Goal: Task Accomplishment & Management: Use online tool/utility

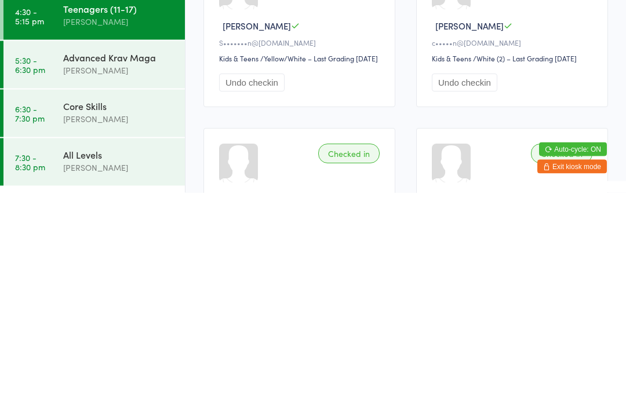
click at [72, 274] on div "[PERSON_NAME]" at bounding box center [119, 280] width 112 height 13
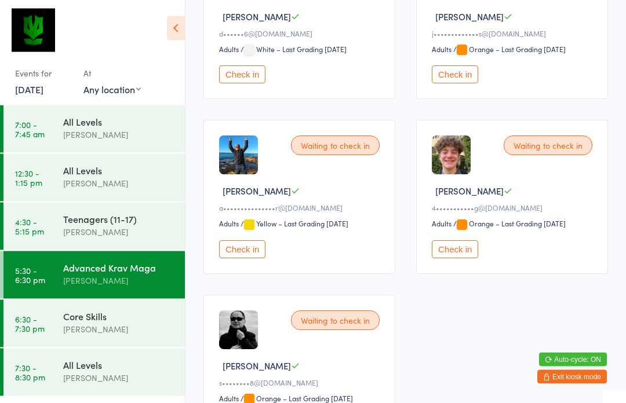
scroll to position [432, 0]
click at [316, 330] on div "Waiting to check in" at bounding box center [335, 321] width 89 height 20
click at [332, 347] on div "Waiting to check in Tarquin K s••••••••8@[DOMAIN_NAME] Adults Adults / Orange –…" at bounding box center [299, 372] width 192 height 154
click at [334, 330] on div "Waiting to check in" at bounding box center [335, 321] width 89 height 20
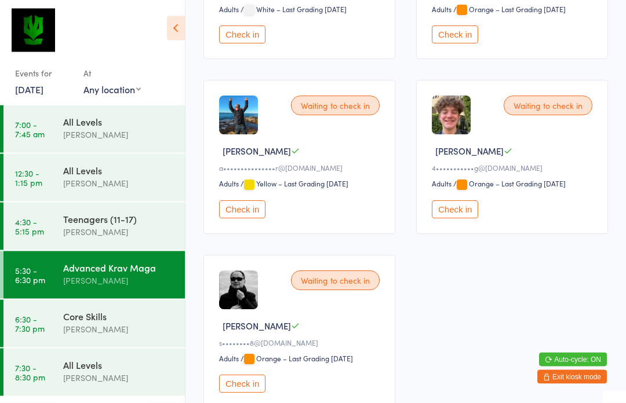
click at [234, 394] on button "Check in" at bounding box center [242, 385] width 46 height 18
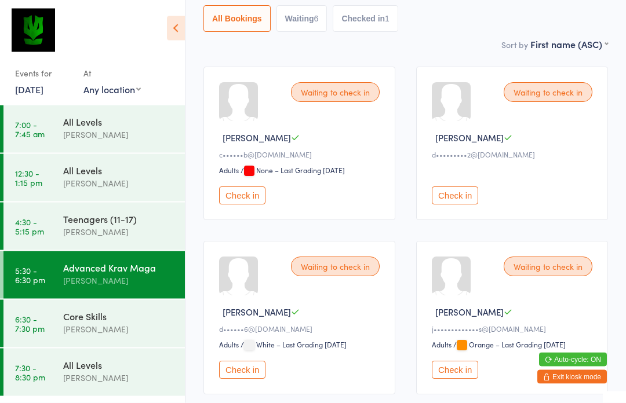
scroll to position [135, 0]
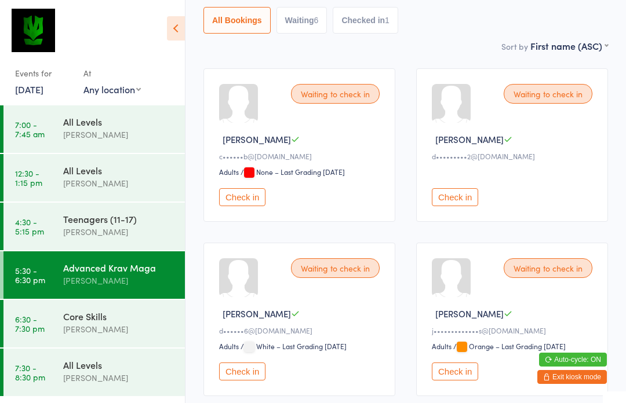
click at [260, 377] on button "Check in" at bounding box center [242, 372] width 46 height 18
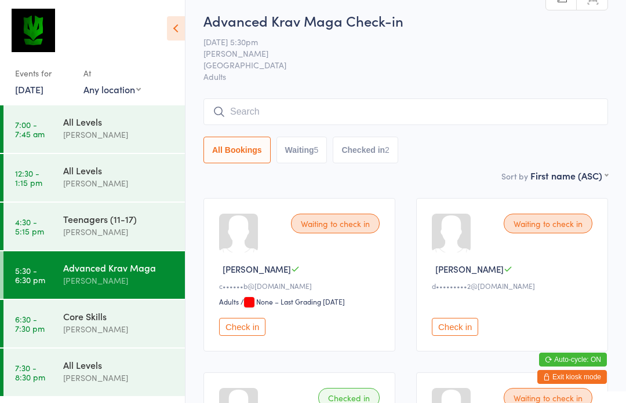
scroll to position [0, 0]
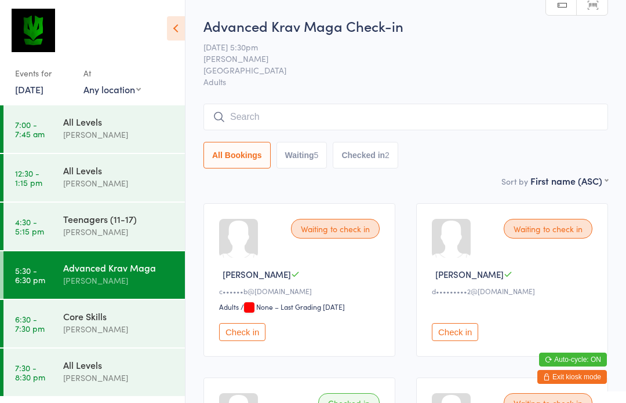
click at [471, 130] on input "search" at bounding box center [405, 117] width 405 height 27
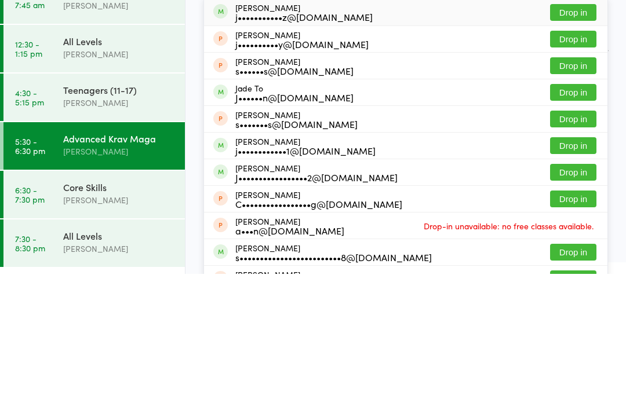
type input "Jam"
click at [583, 293] on button "Drop in" at bounding box center [573, 301] width 46 height 17
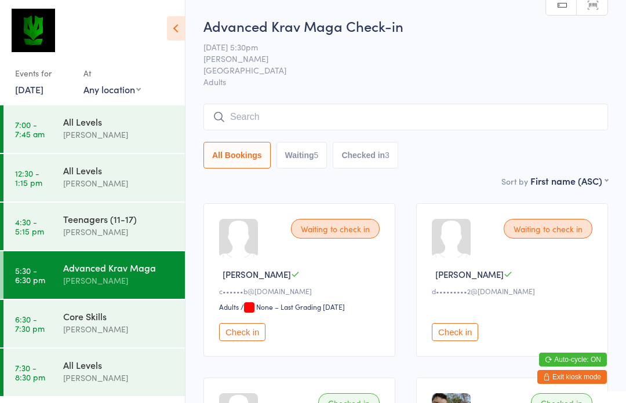
click at [261, 119] on input "search" at bounding box center [405, 117] width 405 height 27
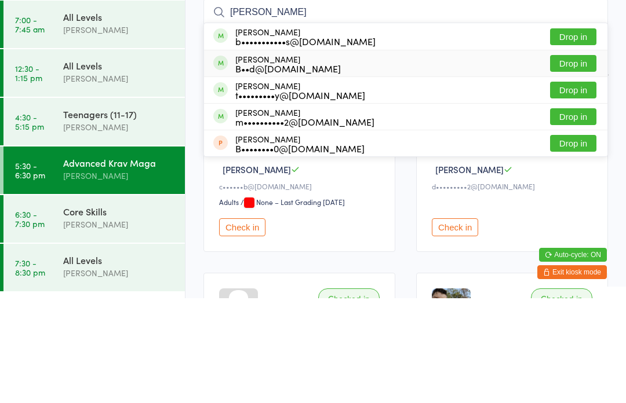
type input "[PERSON_NAME]"
click at [279, 159] on div "[PERSON_NAME] B••d@[DOMAIN_NAME]" at bounding box center [287, 168] width 105 height 19
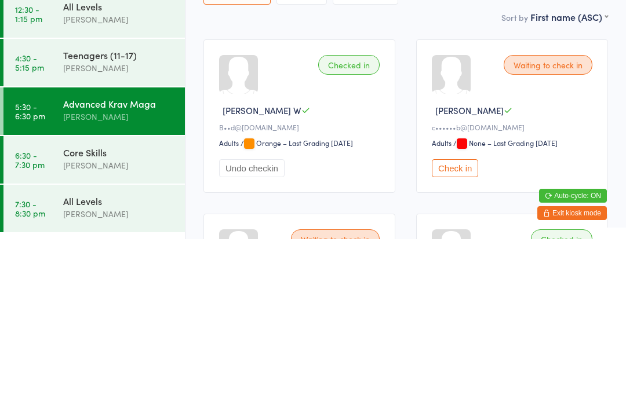
click at [124, 310] on div "Core Skills" at bounding box center [119, 316] width 112 height 13
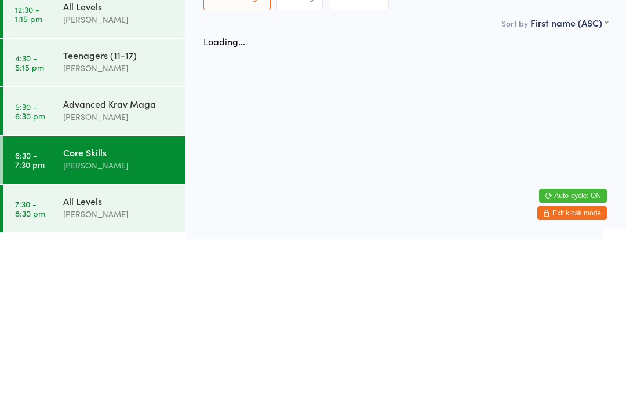
scroll to position [1, 0]
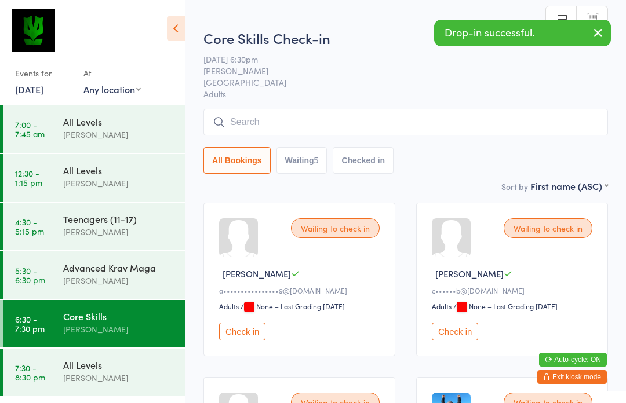
click at [287, 126] on input "search" at bounding box center [405, 122] width 405 height 27
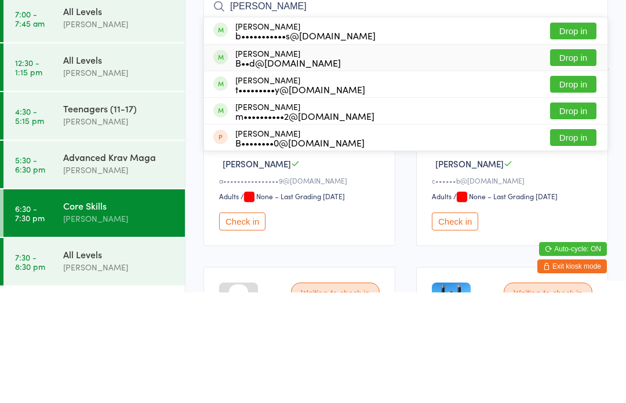
type input "[PERSON_NAME]"
click at [263, 169] on div "B••d@[DOMAIN_NAME]" at bounding box center [287, 173] width 105 height 9
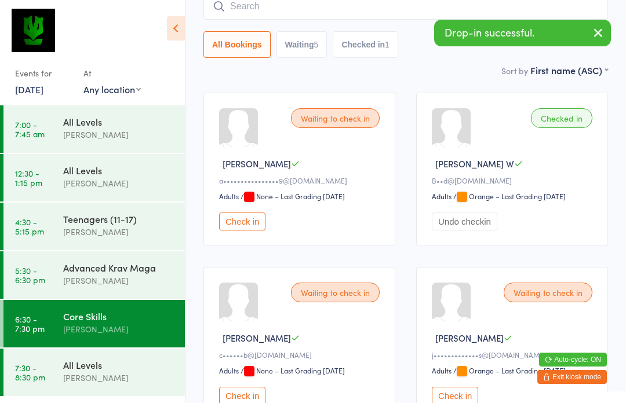
click at [136, 313] on div "Core Skills" at bounding box center [119, 316] width 112 height 13
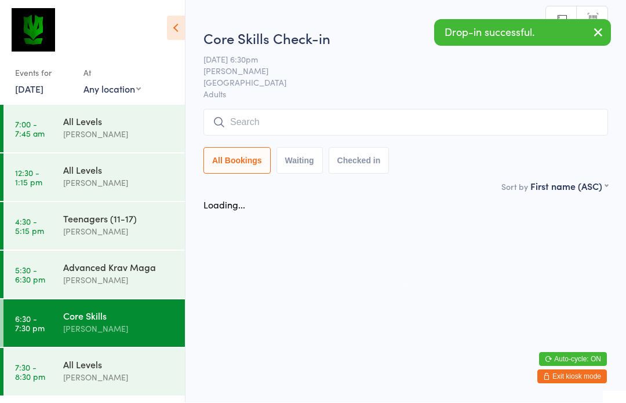
scroll to position [1, 0]
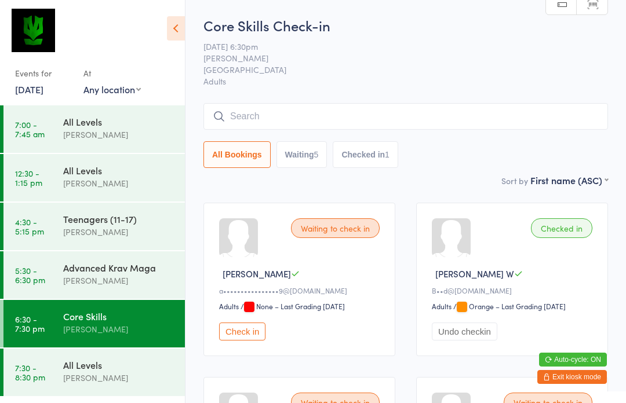
click at [106, 279] on div "[PERSON_NAME]" at bounding box center [119, 280] width 112 height 13
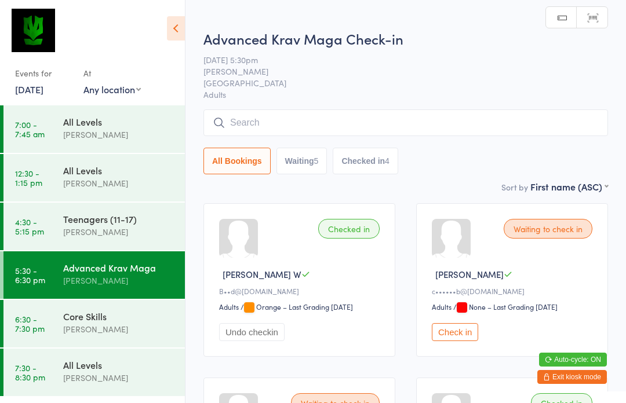
click at [354, 121] on input "search" at bounding box center [405, 123] width 405 height 27
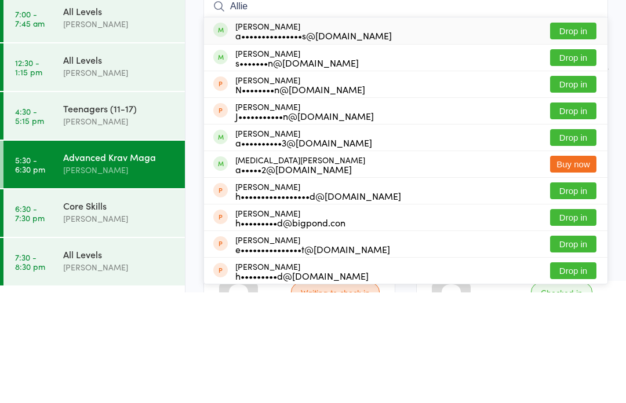
type input "Allie"
click at [581, 133] on button "Drop in" at bounding box center [573, 141] width 46 height 17
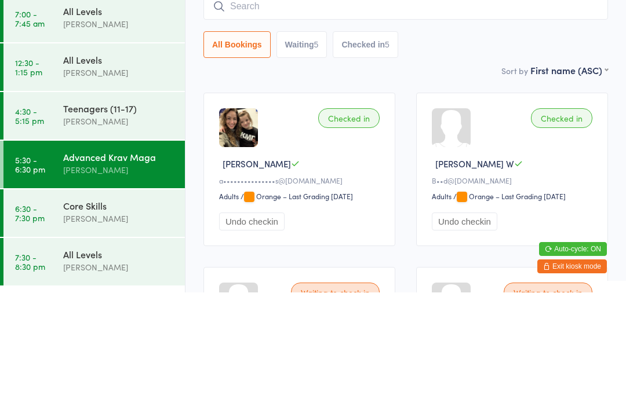
click at [90, 261] on div "Advanced Krav Maga" at bounding box center [119, 267] width 112 height 13
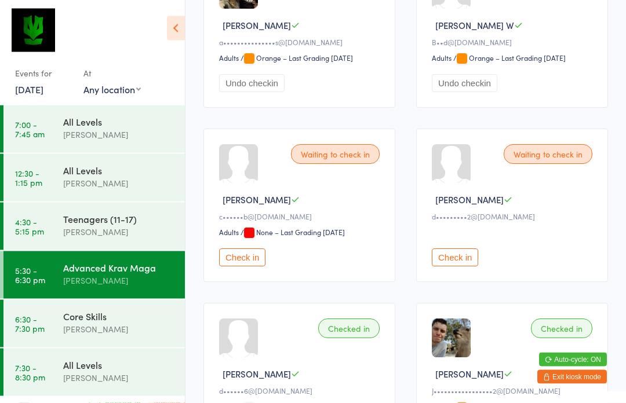
scroll to position [250, 0]
click at [455, 266] on button "Check in" at bounding box center [455, 257] width 46 height 18
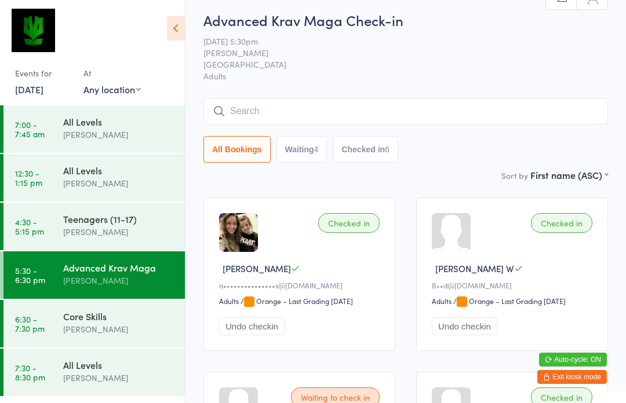
click at [377, 101] on input "search" at bounding box center [405, 111] width 405 height 27
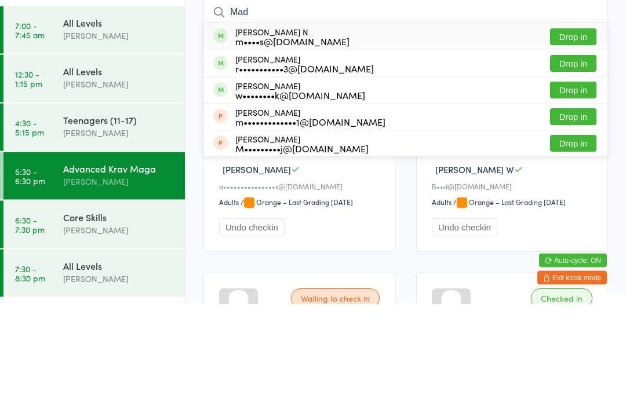
type input "Mad"
click at [584, 128] on button "Drop in" at bounding box center [573, 136] width 46 height 17
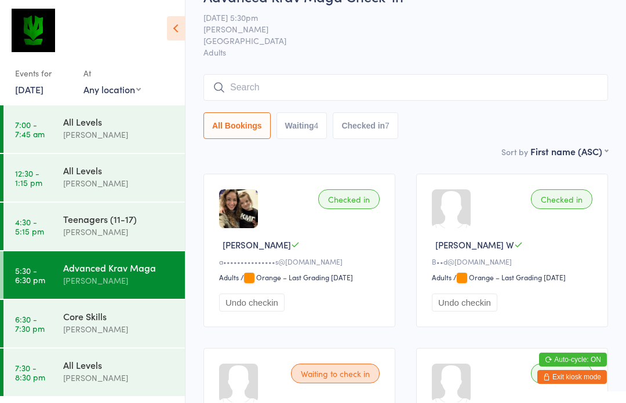
scroll to position [0, 0]
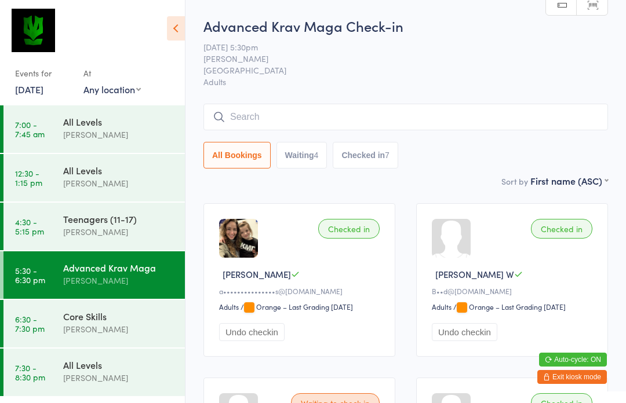
click at [475, 122] on input "search" at bounding box center [405, 117] width 405 height 27
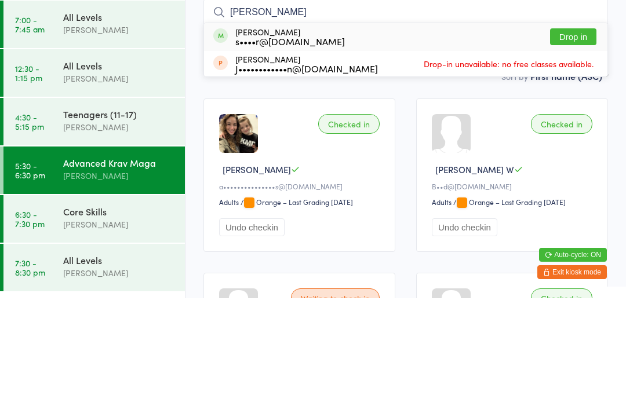
type input "[PERSON_NAME]"
click at [584, 133] on button "Drop in" at bounding box center [573, 141] width 46 height 17
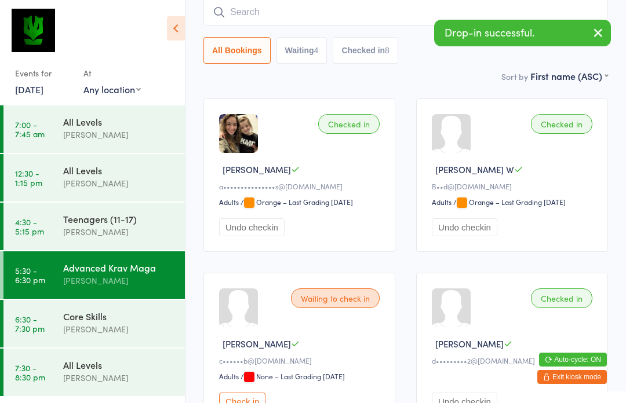
click at [122, 321] on div "Core Skills" at bounding box center [119, 316] width 112 height 13
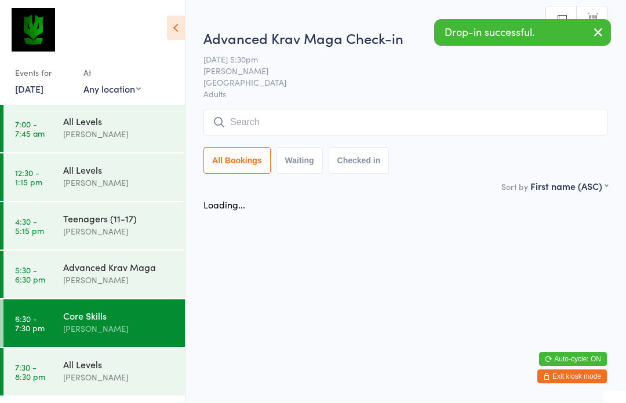
scroll to position [1, 0]
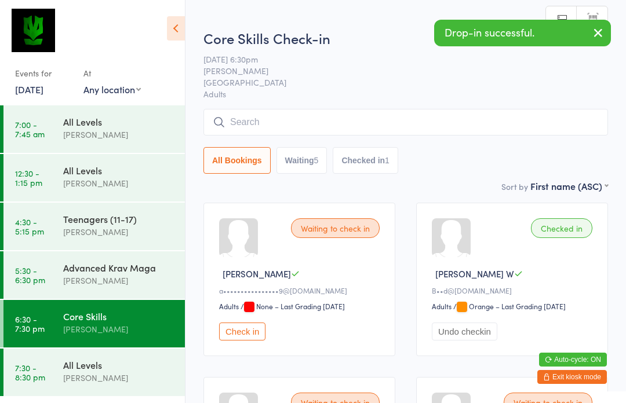
click at [338, 122] on input "search" at bounding box center [405, 122] width 405 height 27
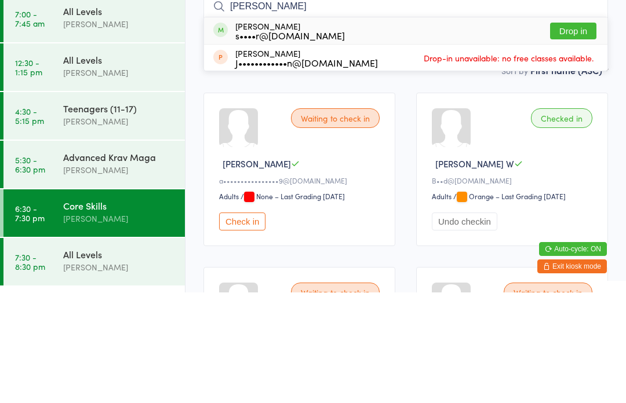
type input "[PERSON_NAME]"
click at [578, 133] on button "Drop in" at bounding box center [573, 141] width 46 height 17
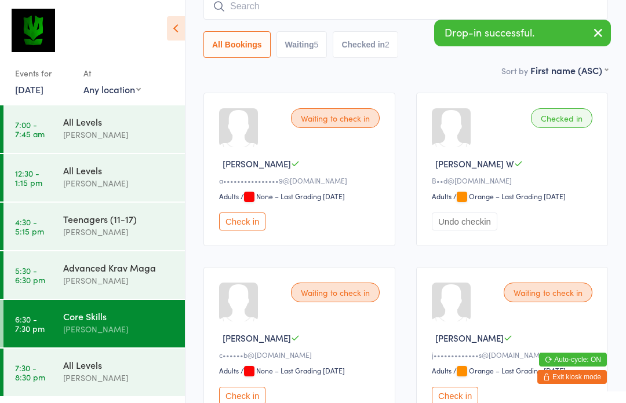
click at [124, 278] on div "[PERSON_NAME]" at bounding box center [119, 280] width 112 height 13
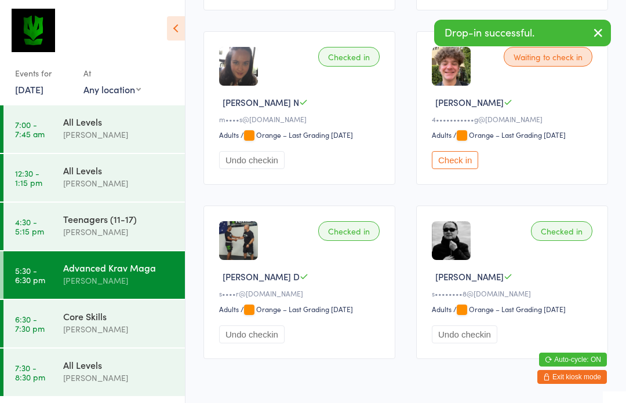
scroll to position [895, 0]
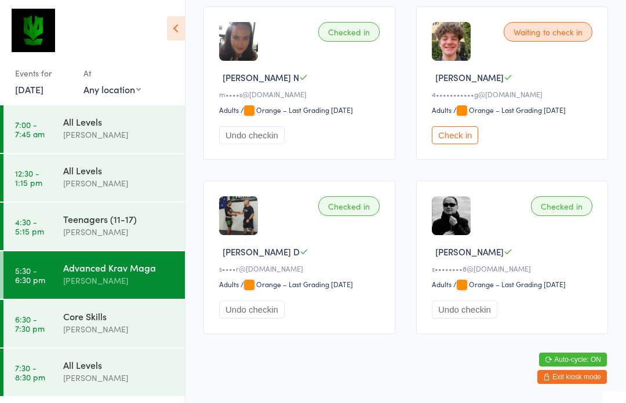
click at [456, 144] on button "Check in" at bounding box center [455, 135] width 46 height 18
click at [113, 234] on div "[PERSON_NAME]" at bounding box center [119, 231] width 112 height 13
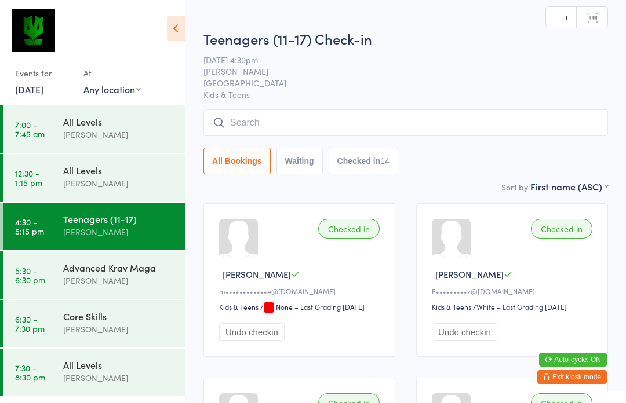
click at [322, 130] on input "search" at bounding box center [405, 123] width 405 height 27
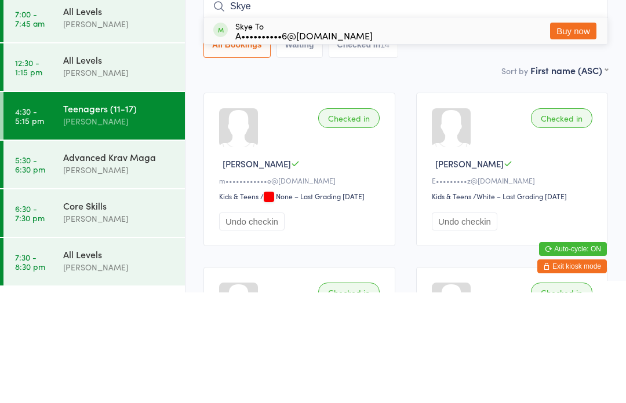
type input "Skye"
click at [367, 128] on div "Skye To A••••••••••6@[DOMAIN_NAME] Buy now" at bounding box center [405, 141] width 403 height 27
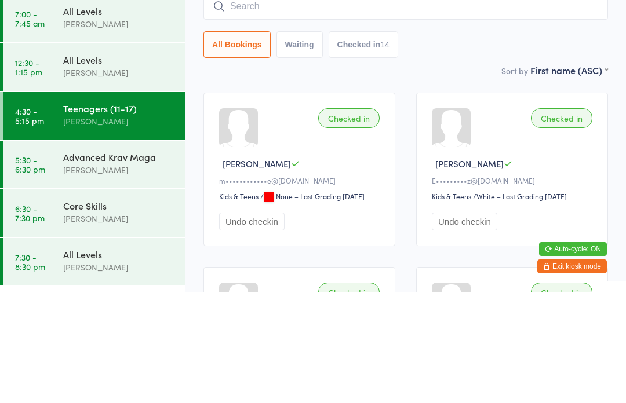
scroll to position [111, 0]
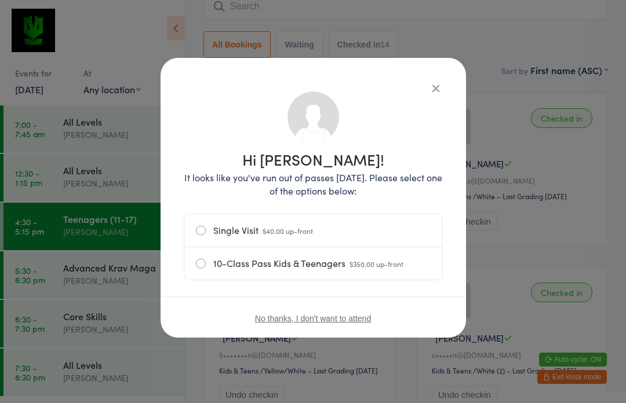
click at [203, 236] on label "Single Visit $40.00 up-front" at bounding box center [313, 230] width 235 height 32
click at [0, 0] on input "Single Visit $40.00 up-front" at bounding box center [0, 0] width 0 height 0
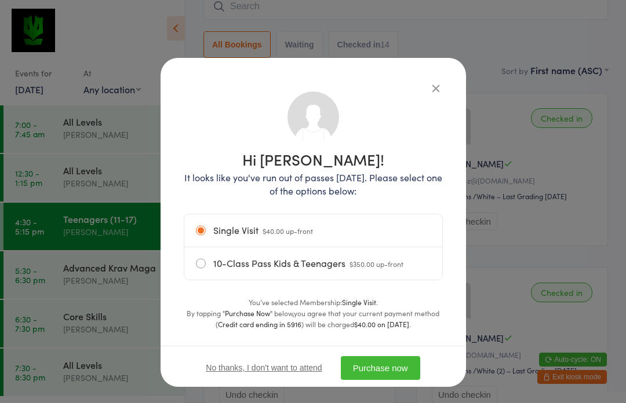
click at [373, 370] on button "Purchase now" at bounding box center [380, 368] width 79 height 24
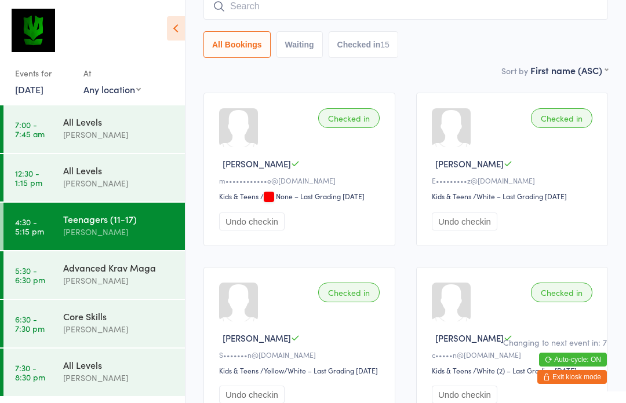
click at [139, 269] on div "Advanced Krav Maga" at bounding box center [119, 267] width 112 height 13
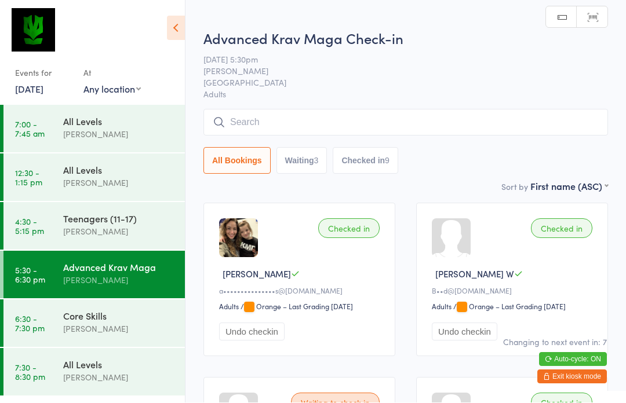
scroll to position [1, 0]
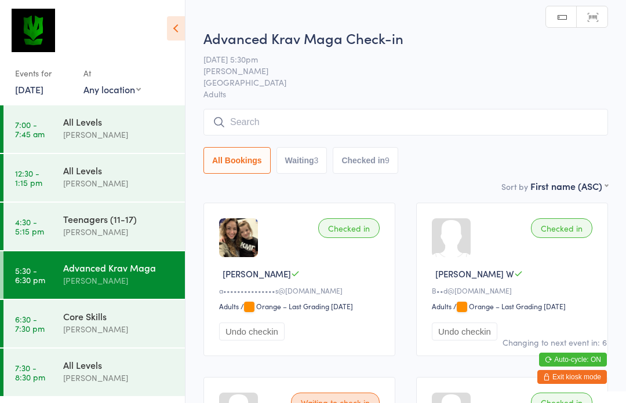
click at [358, 125] on input "search" at bounding box center [405, 122] width 405 height 27
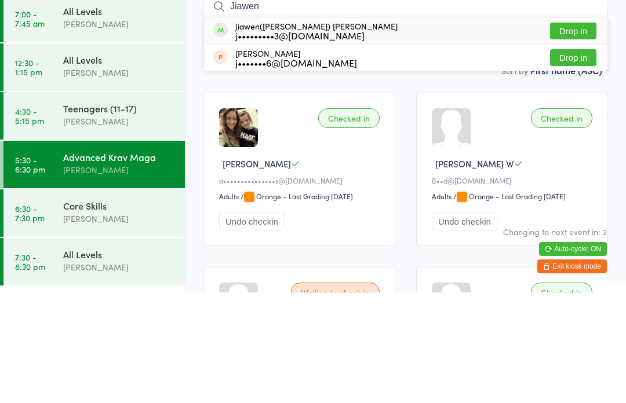
type input "Jiawen"
click at [574, 133] on button "Drop in" at bounding box center [573, 141] width 46 height 17
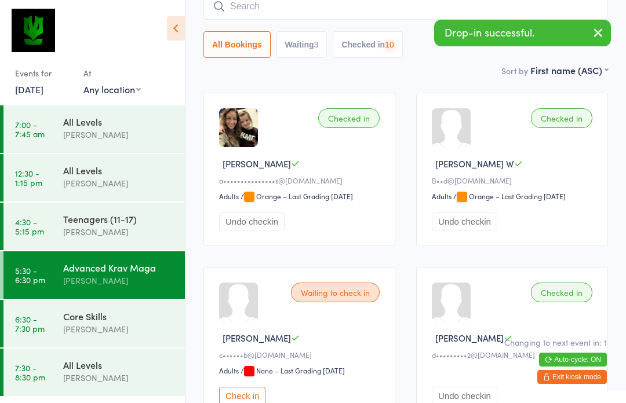
click at [121, 324] on div "[PERSON_NAME]" at bounding box center [119, 329] width 112 height 13
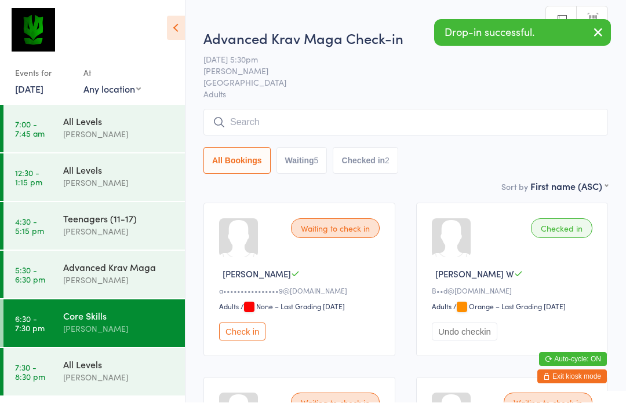
scroll to position [1, 0]
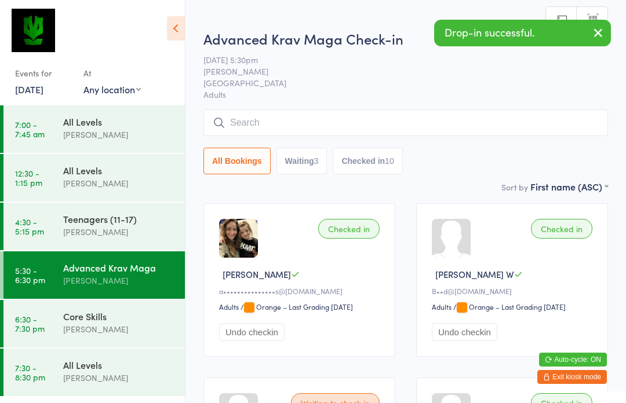
click at [132, 319] on div "Core Skills" at bounding box center [119, 316] width 112 height 13
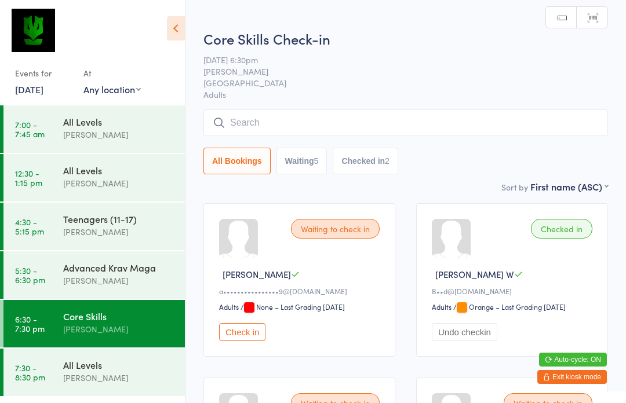
click at [370, 117] on input "search" at bounding box center [405, 123] width 405 height 27
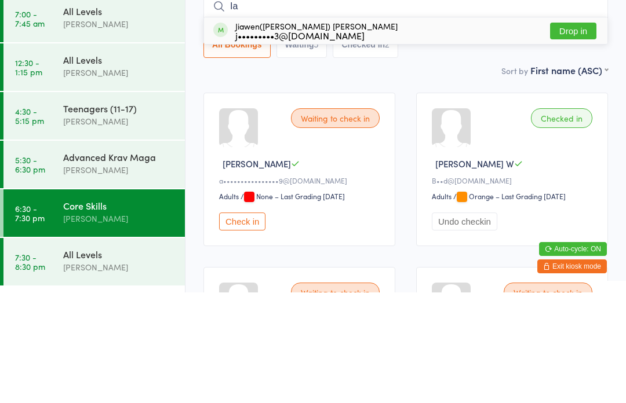
type input "I"
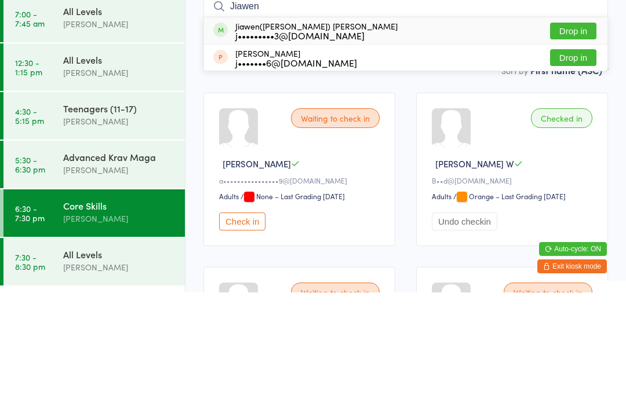
type input "Jiawen"
click at [573, 133] on button "Drop in" at bounding box center [573, 141] width 46 height 17
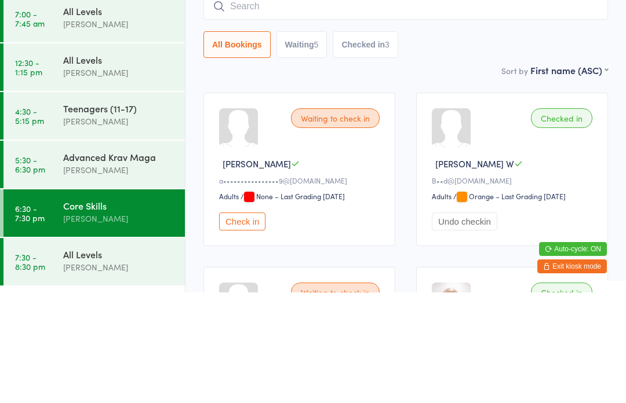
scroll to position [111, 0]
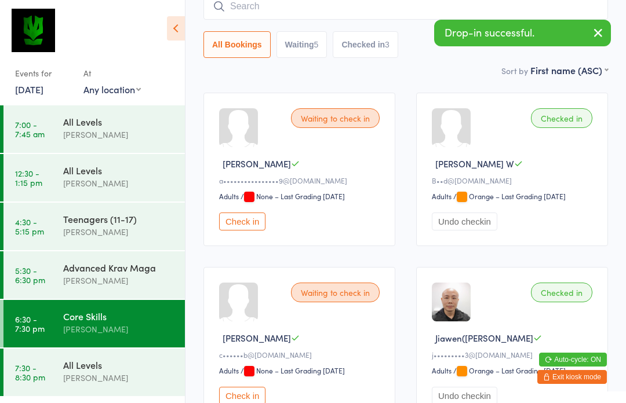
click at [95, 373] on div "[PERSON_NAME]" at bounding box center [119, 378] width 112 height 13
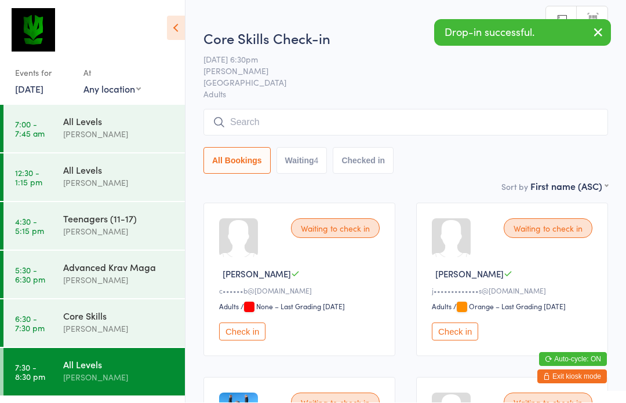
scroll to position [1, 0]
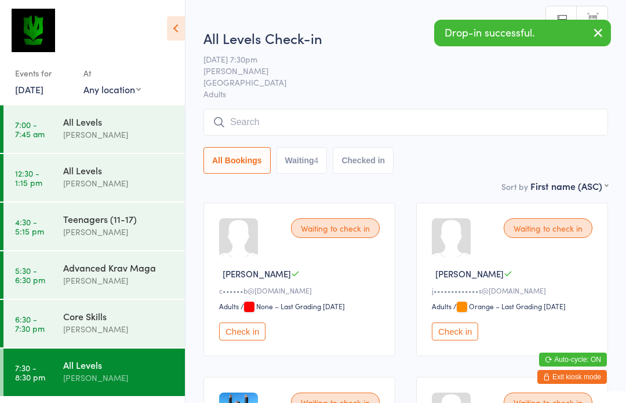
click at [384, 126] on input "search" at bounding box center [405, 122] width 405 height 27
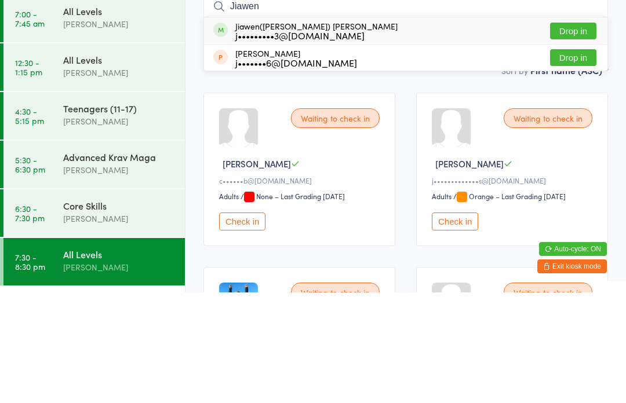
type input "Jiawen"
click at [566, 133] on button "Drop in" at bounding box center [573, 141] width 46 height 17
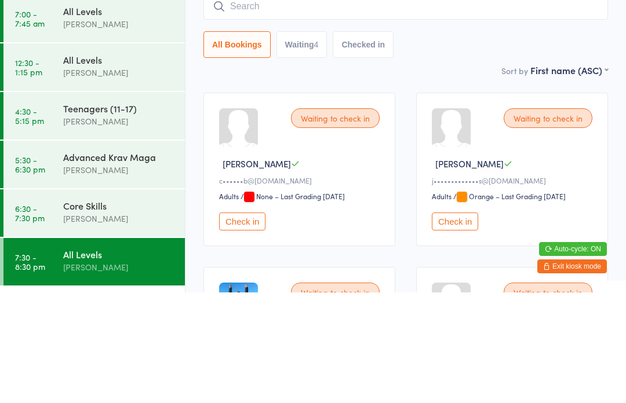
scroll to position [111, 0]
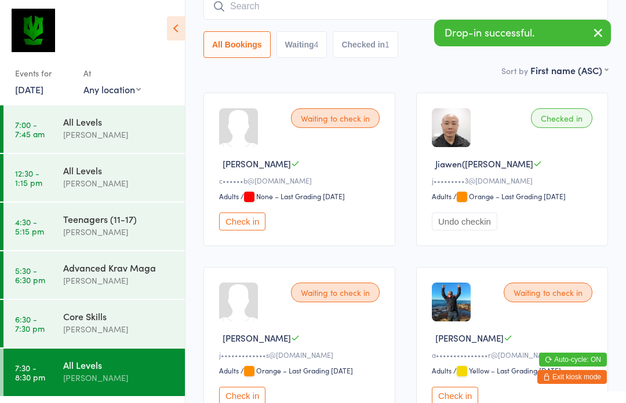
click at [134, 276] on div "[PERSON_NAME]" at bounding box center [119, 280] width 112 height 13
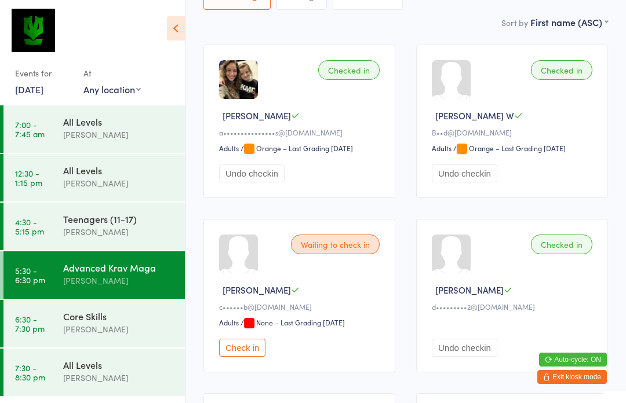
scroll to position [159, 0]
click at [251, 357] on button "Check in" at bounding box center [242, 348] width 46 height 18
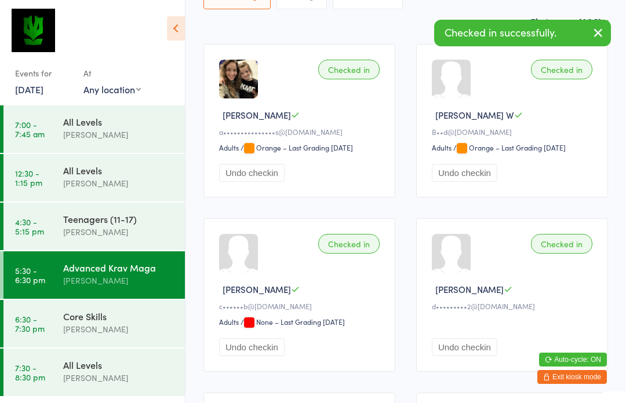
click at [117, 349] on div "All Levels [PERSON_NAME]" at bounding box center [124, 372] width 122 height 46
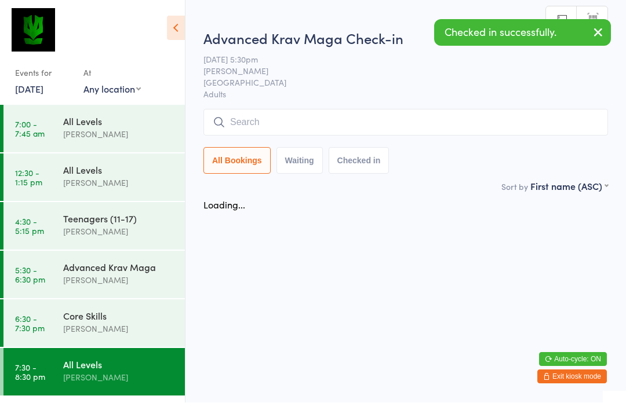
scroll to position [1, 0]
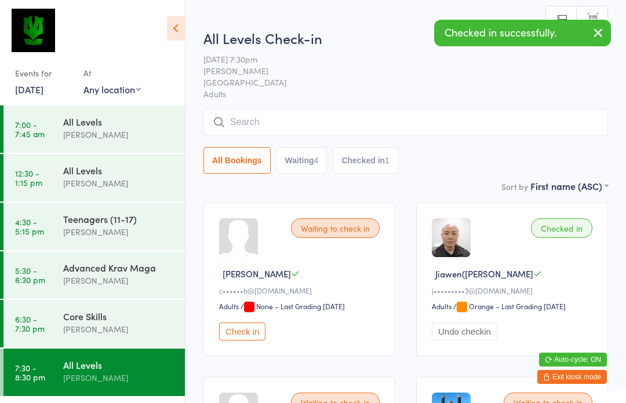
click at [134, 326] on div "[PERSON_NAME]" at bounding box center [119, 329] width 112 height 13
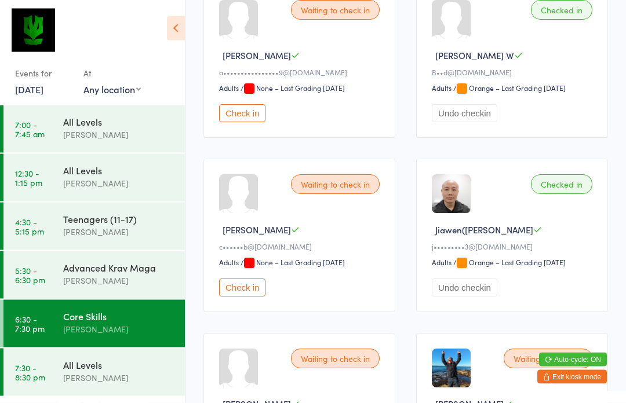
click at [245, 297] on button "Check in" at bounding box center [242, 288] width 46 height 18
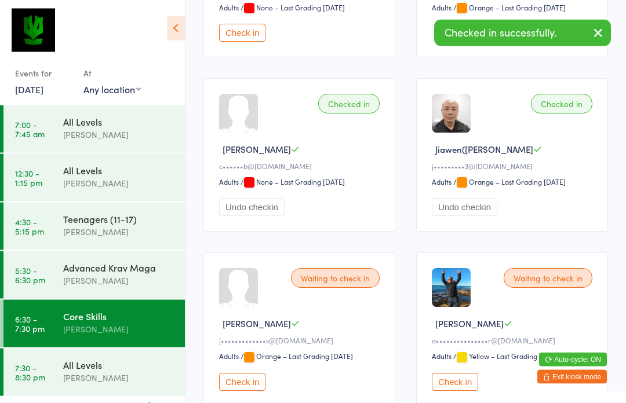
scroll to position [294, 0]
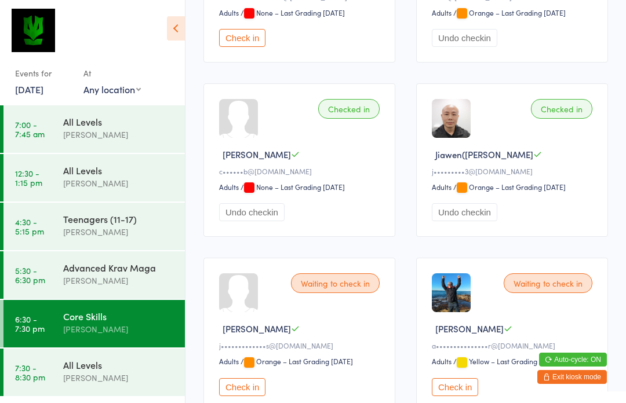
click at [116, 389] on div "All Levels [PERSON_NAME]" at bounding box center [124, 372] width 122 height 46
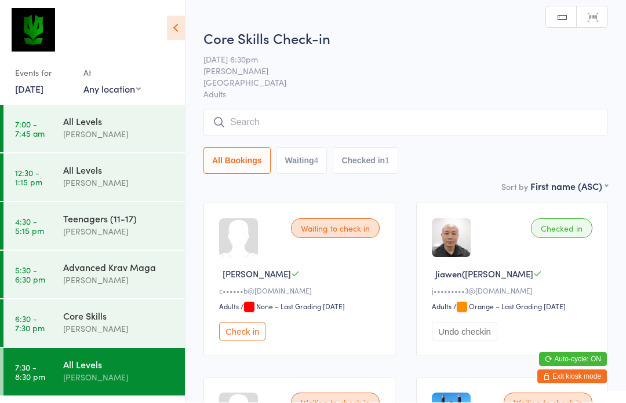
scroll to position [1, 0]
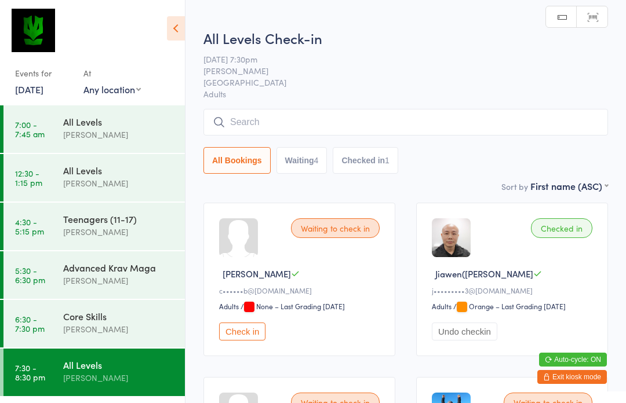
click at [241, 341] on button "Check in" at bounding box center [242, 332] width 46 height 18
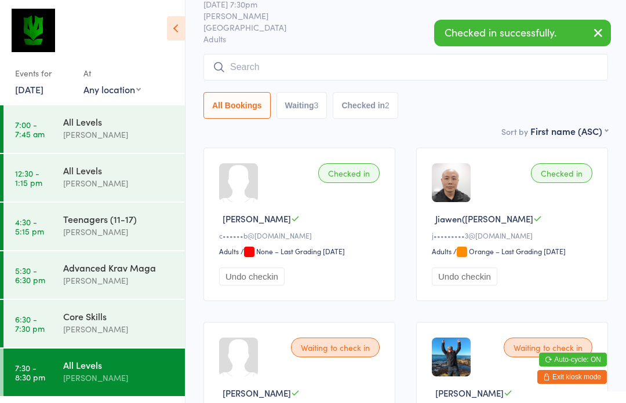
scroll to position [0, 0]
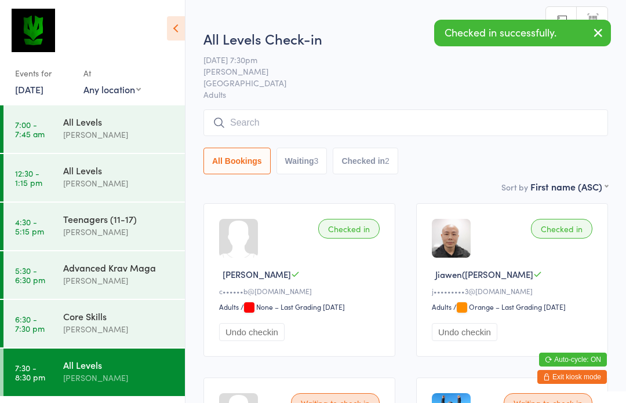
click at [121, 282] on div "[PERSON_NAME]" at bounding box center [119, 280] width 112 height 13
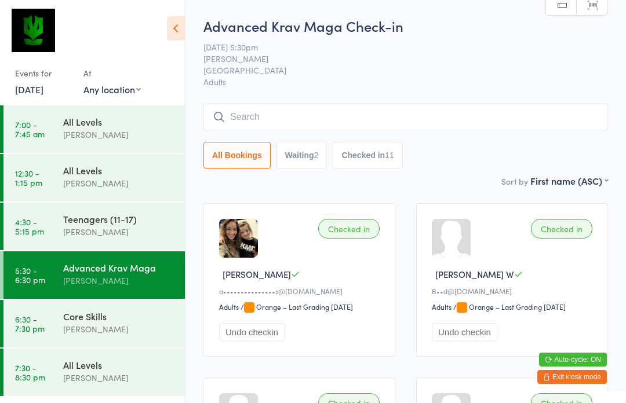
click at [294, 124] on input "search" at bounding box center [405, 117] width 405 height 27
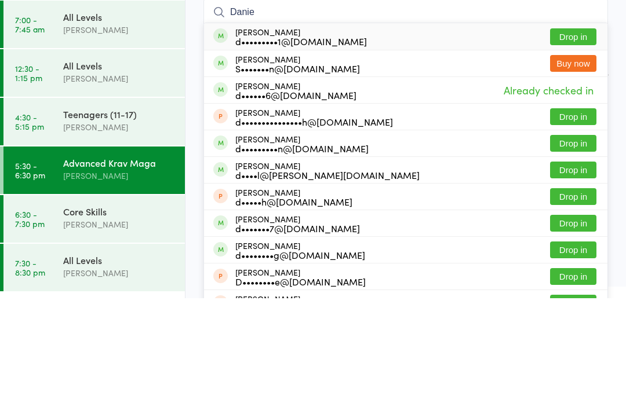
type input "Danie"
click at [586, 133] on button "Drop in" at bounding box center [573, 141] width 46 height 17
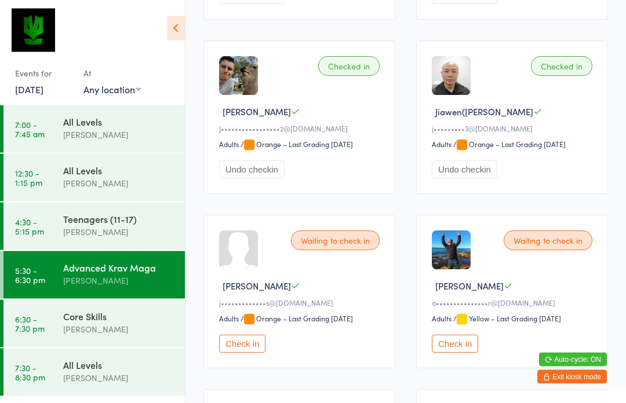
scroll to position [689, 0]
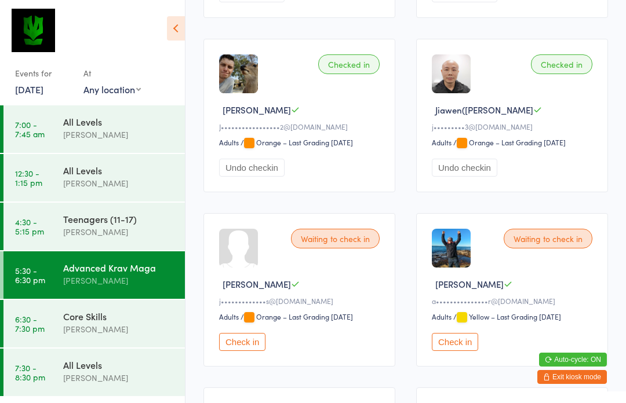
click at [462, 351] on button "Check in" at bounding box center [455, 342] width 46 height 18
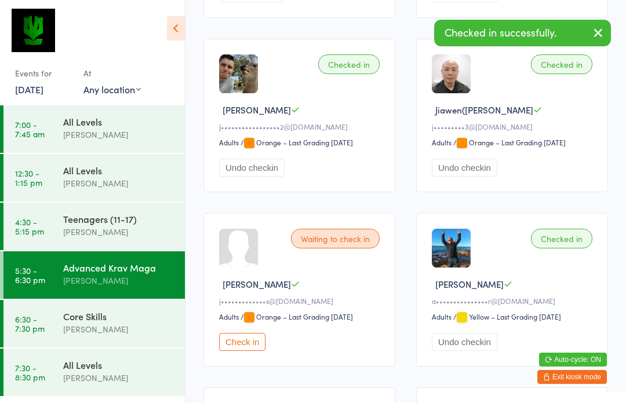
click at [123, 318] on div "Core Skills" at bounding box center [119, 316] width 112 height 13
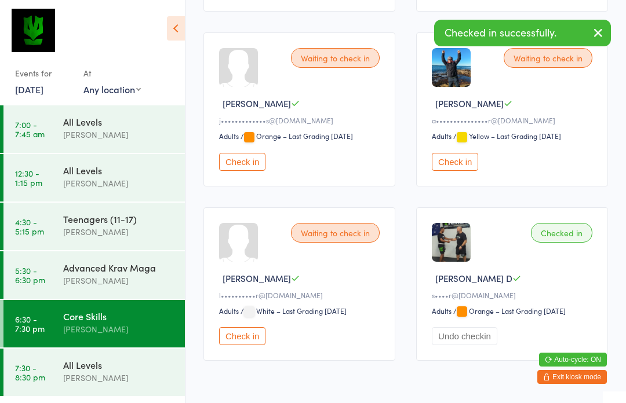
scroll to position [493, 0]
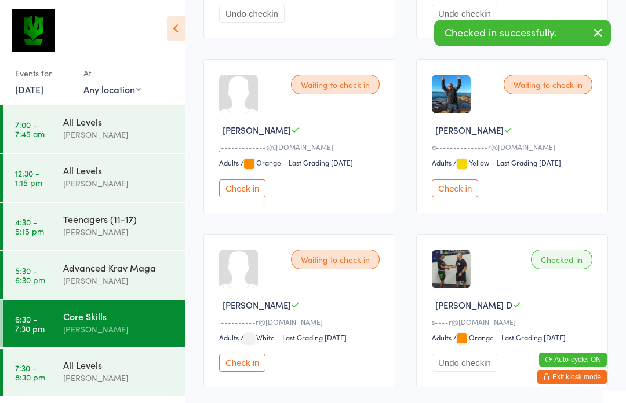
click at [461, 198] on button "Check in" at bounding box center [455, 189] width 46 height 18
click at [118, 378] on div "[PERSON_NAME]" at bounding box center [119, 378] width 112 height 13
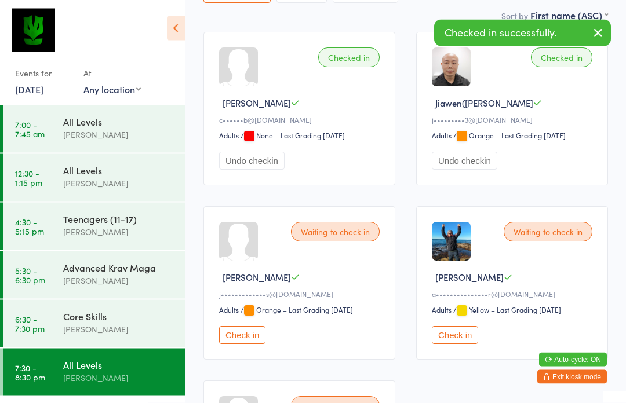
click at [453, 341] on button "Check in" at bounding box center [455, 336] width 46 height 18
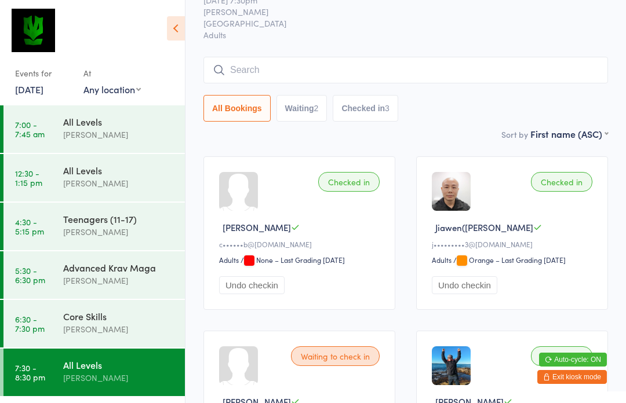
scroll to position [48, 0]
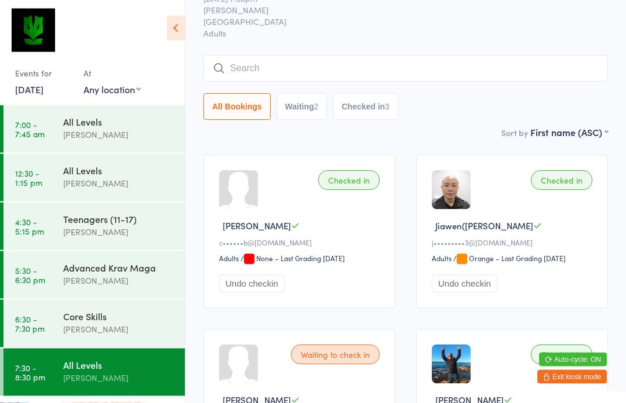
click at [110, 267] on div "Advanced Krav Maga" at bounding box center [119, 267] width 112 height 13
